Goal: Navigation & Orientation: Find specific page/section

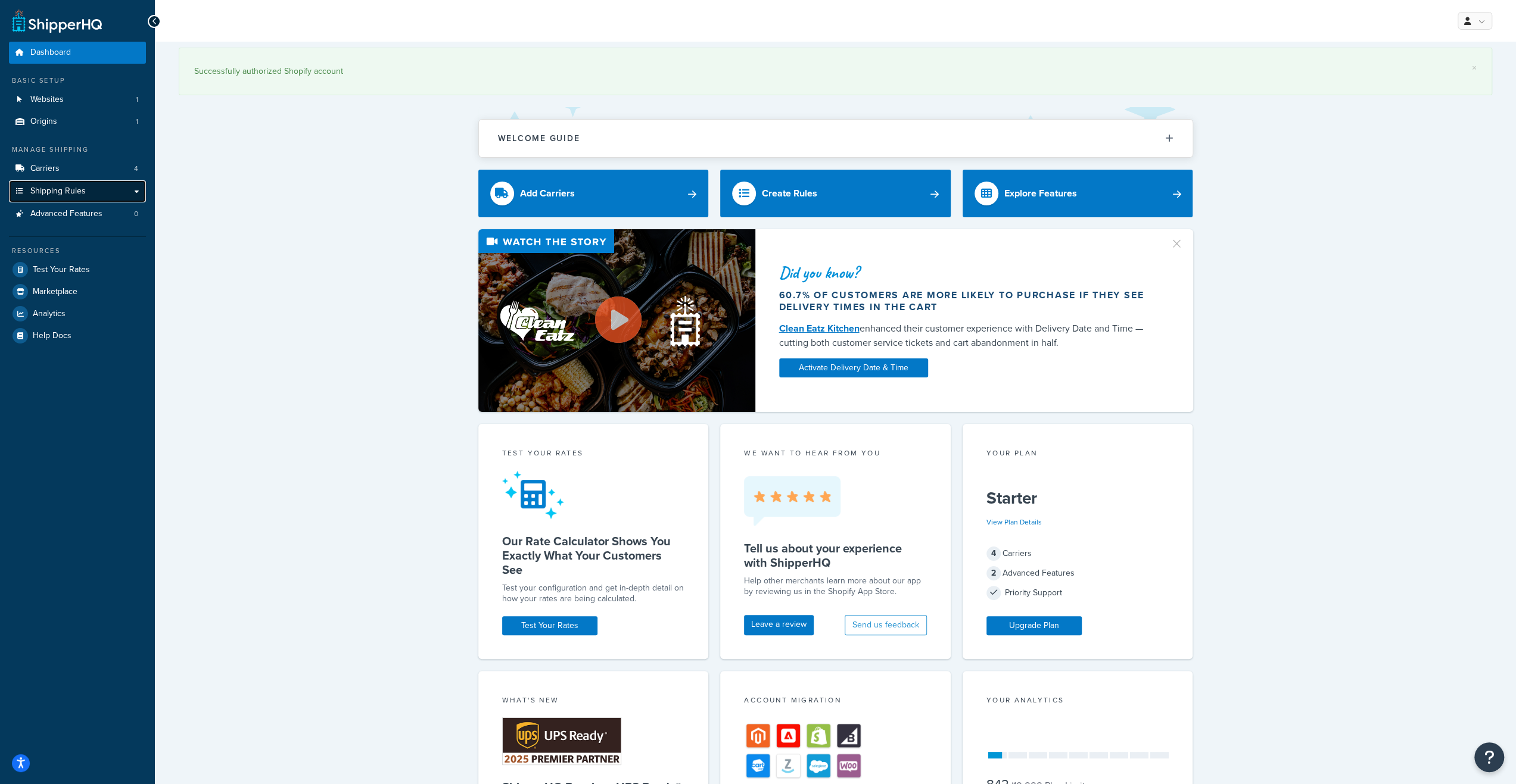
click at [121, 194] on link "Shipping Rules" at bounding box center [77, 191] width 137 height 22
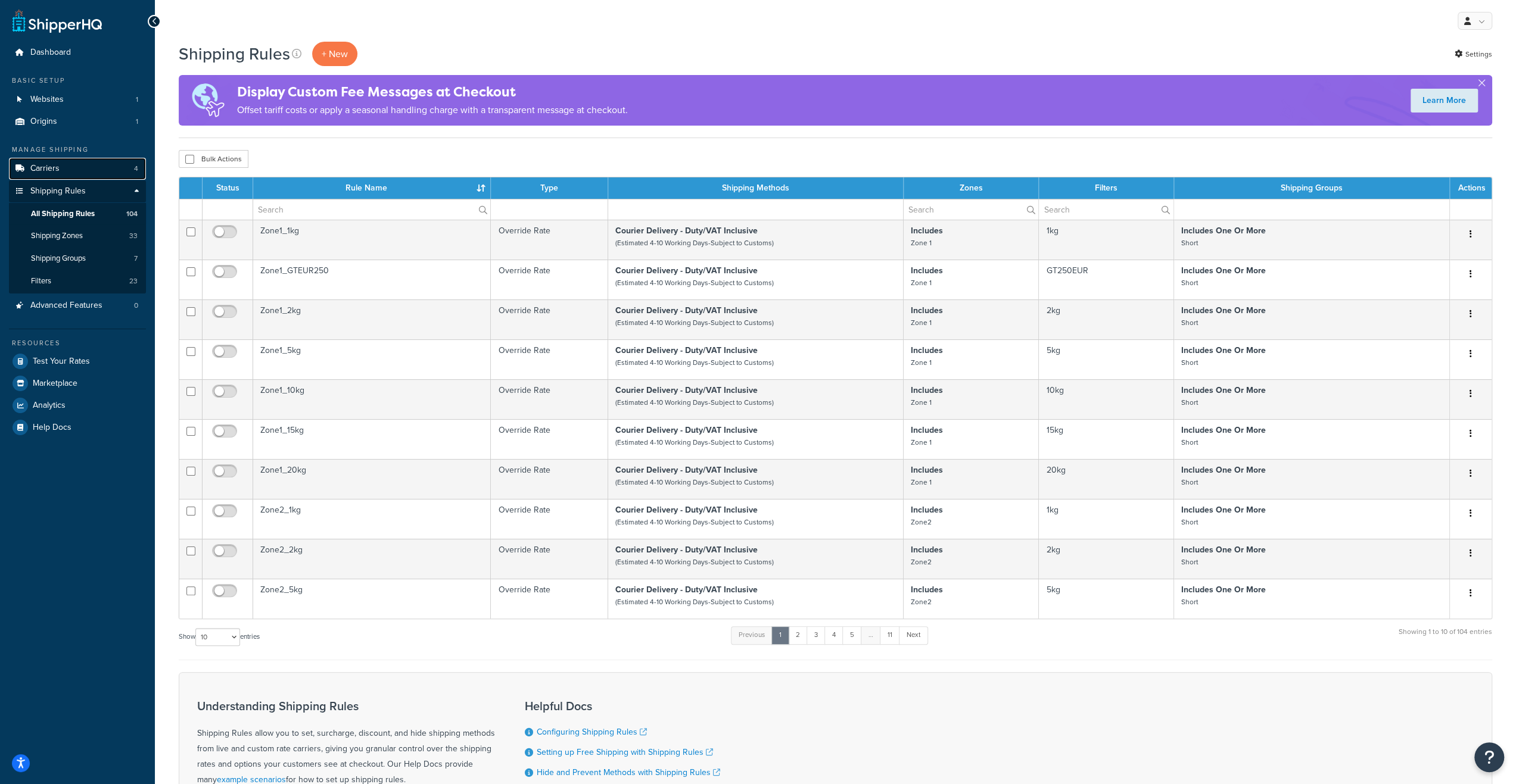
click at [87, 165] on link "Carriers 4" at bounding box center [77, 169] width 137 height 22
